Goal: Task Accomplishment & Management: Manage account settings

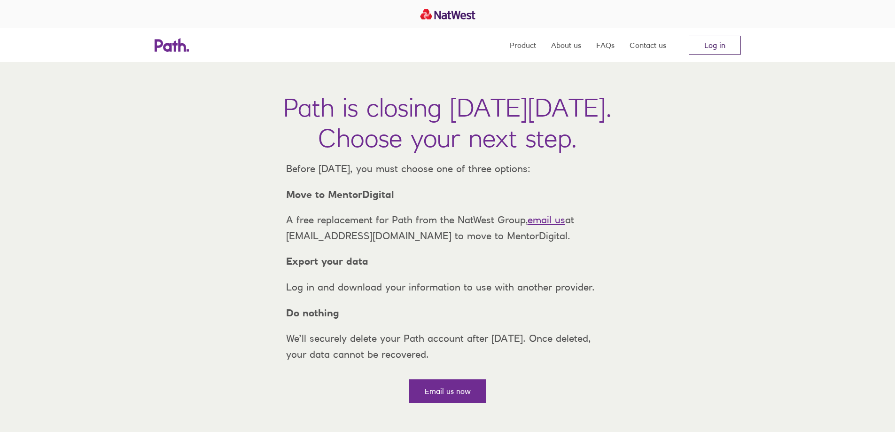
click at [713, 48] on link "Log in" at bounding box center [715, 45] width 52 height 19
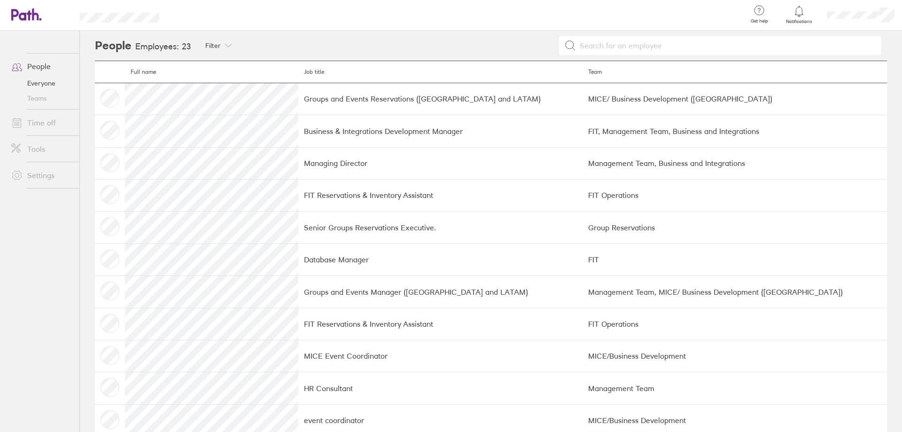
click at [37, 68] on link "People" at bounding box center [42, 66] width 76 height 19
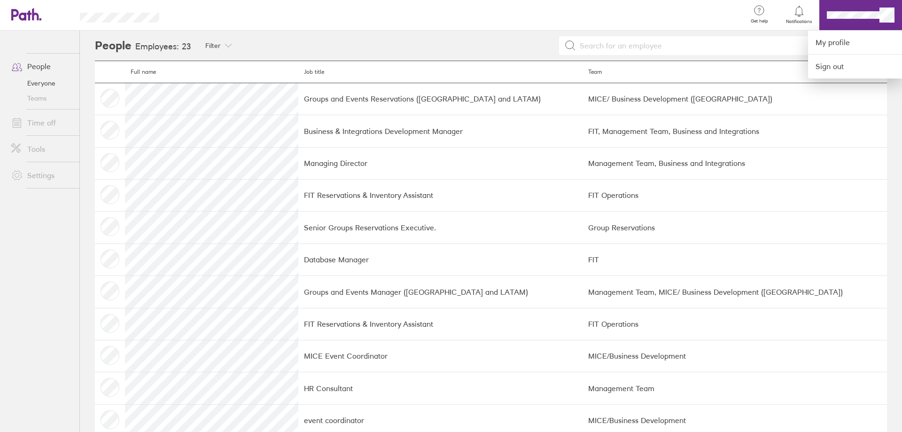
click at [691, 17] on div at bounding box center [456, 15] width 565 height 31
click at [32, 83] on div at bounding box center [451, 216] width 902 height 432
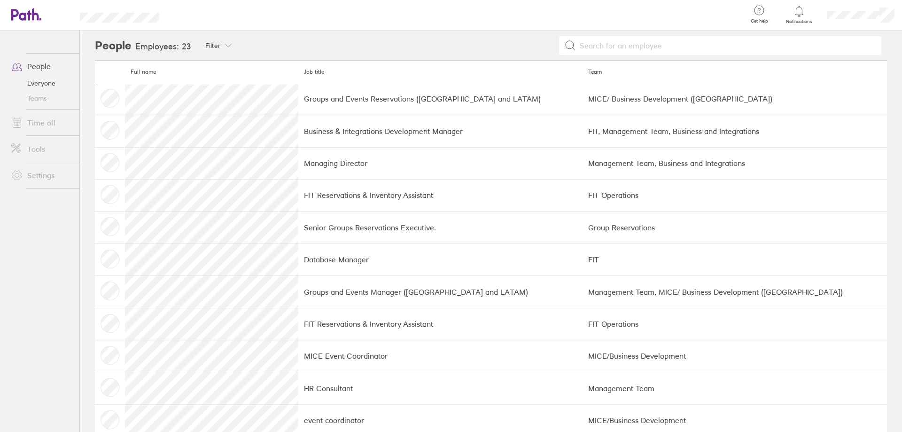
click at [46, 66] on link "People" at bounding box center [42, 66] width 76 height 19
click at [39, 82] on link "Everyone" at bounding box center [42, 83] width 76 height 15
click at [32, 85] on link "Everyone" at bounding box center [42, 83] width 76 height 15
click at [211, 46] on span "Filter" at bounding box center [213, 46] width 16 height 8
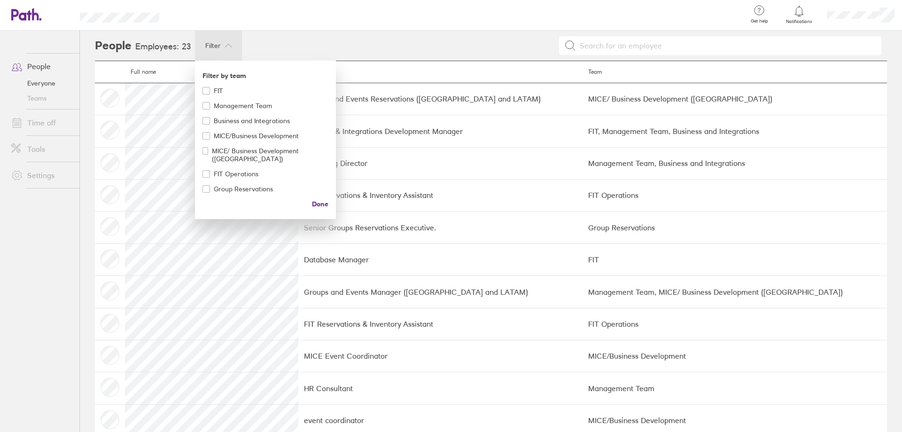
click at [211, 46] on div at bounding box center [451, 216] width 902 height 432
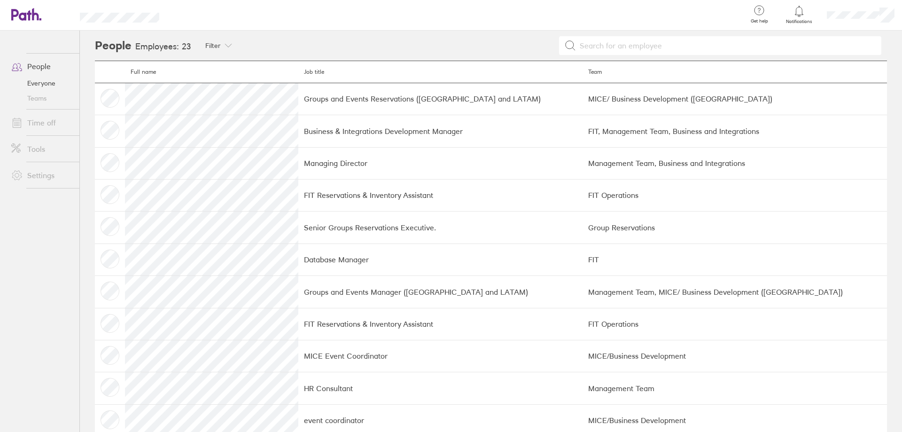
click at [798, 19] on span "Notifications" at bounding box center [799, 22] width 31 height 6
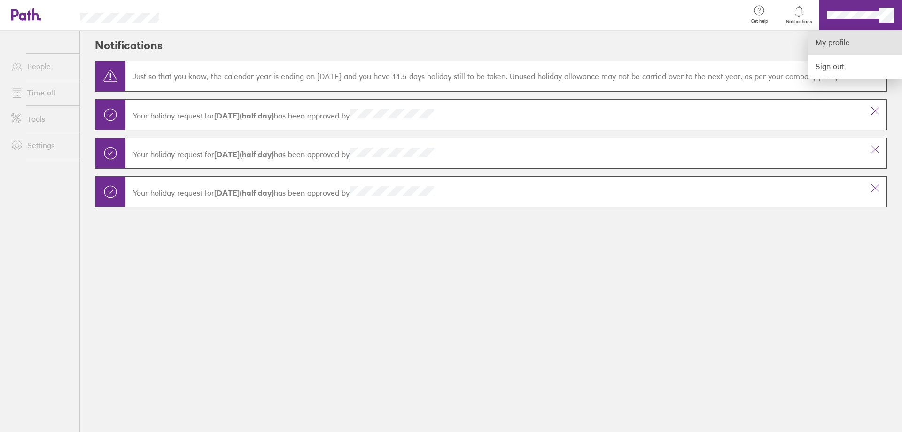
click at [837, 44] on link "My profile" at bounding box center [855, 43] width 94 height 24
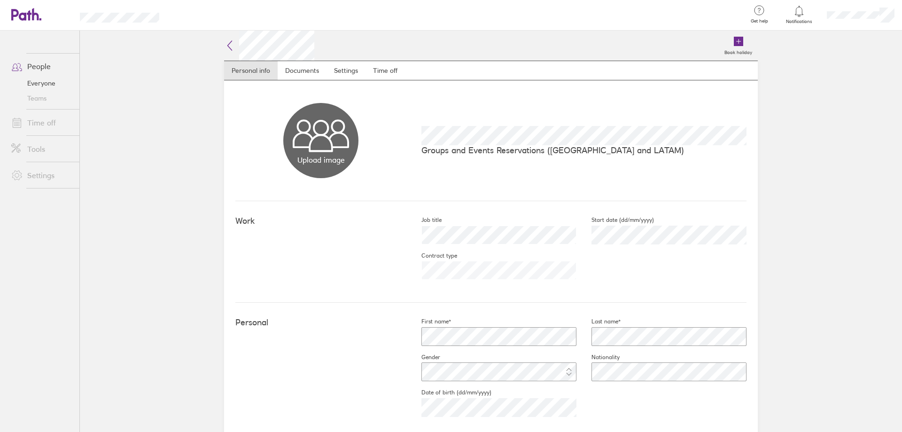
click at [792, 19] on span "Notifications" at bounding box center [799, 22] width 31 height 6
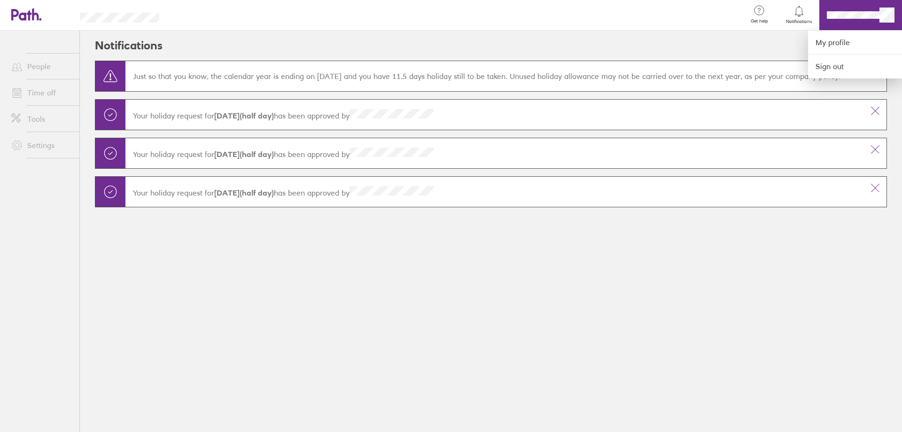
click at [27, 119] on div at bounding box center [451, 216] width 902 height 432
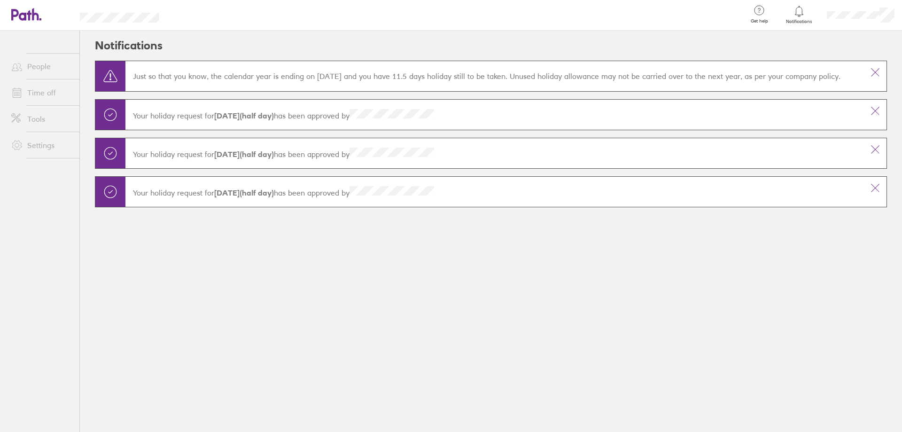
click at [28, 119] on link "Tools" at bounding box center [42, 119] width 76 height 19
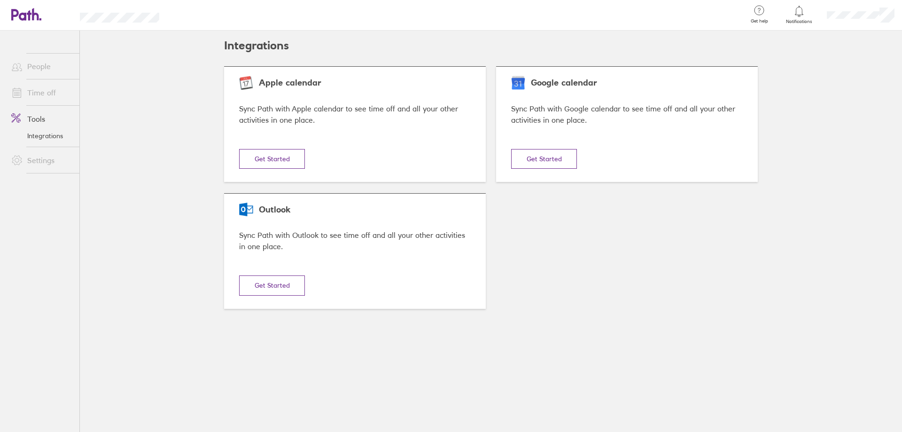
click at [34, 93] on link "Time off" at bounding box center [42, 92] width 76 height 19
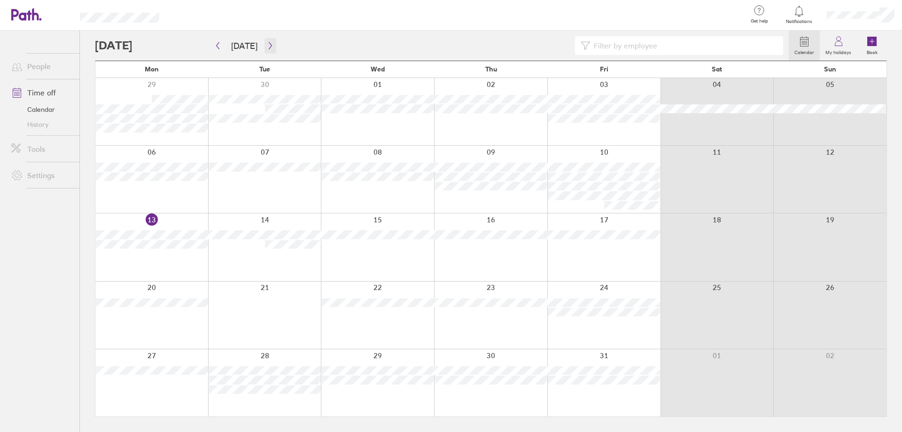
click at [269, 47] on icon "button" at bounding box center [270, 46] width 7 height 8
click at [267, 44] on icon "button" at bounding box center [270, 46] width 7 height 8
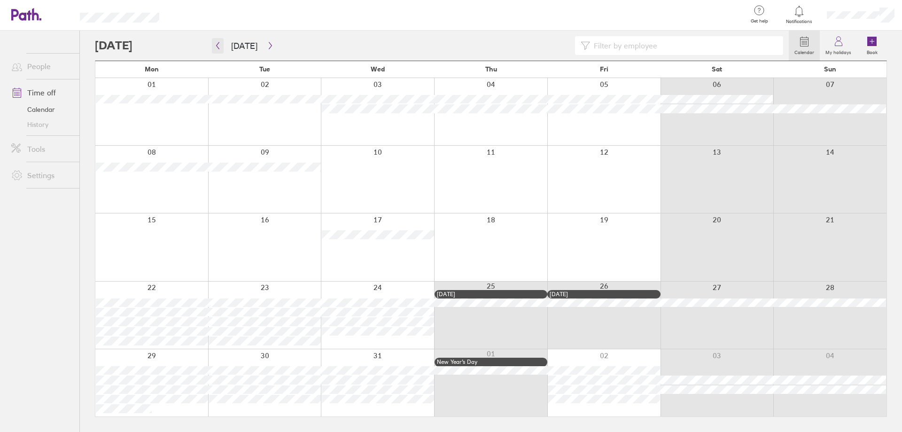
click at [221, 46] on icon "button" at bounding box center [217, 46] width 7 height 8
